Goal: Task Accomplishment & Management: Manage account settings

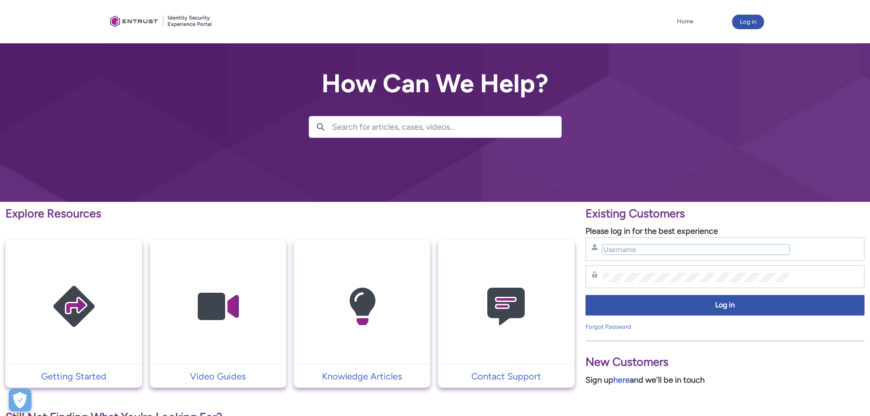
click at [610, 254] on input "Username" at bounding box center [696, 250] width 187 height 10
click at [611, 253] on input "Username" at bounding box center [696, 250] width 187 height 10
click at [631, 246] on input "Username" at bounding box center [696, 250] width 187 height 10
click at [620, 246] on input "Username" at bounding box center [696, 250] width 187 height 10
type input "[PERSON_NAME][EMAIL_ADDRESS][DOMAIN_NAME]"
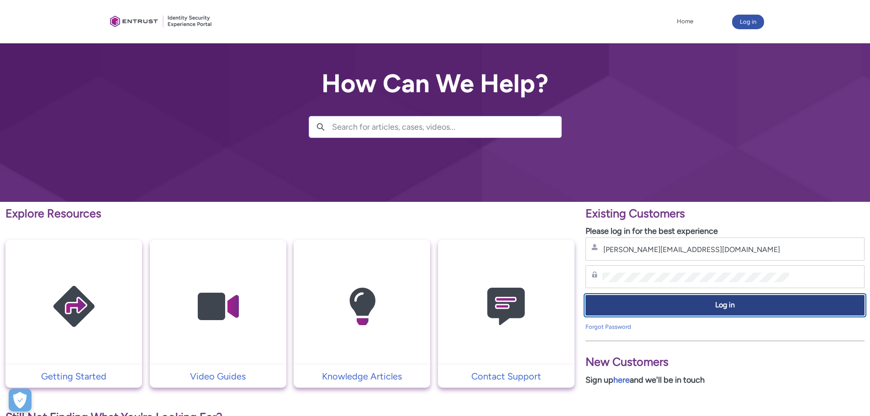
click at [716, 300] on button "Log in" at bounding box center [725, 305] width 279 height 21
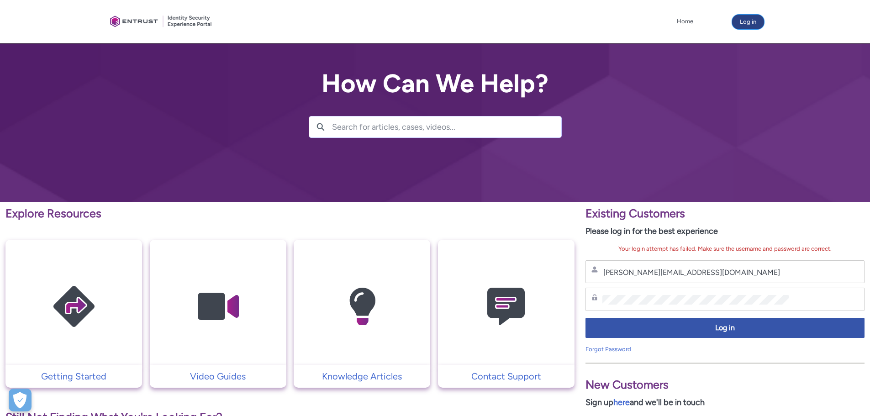
click at [755, 24] on button "Log in" at bounding box center [748, 22] width 32 height 15
